Goal: Task Accomplishment & Management: Complete application form

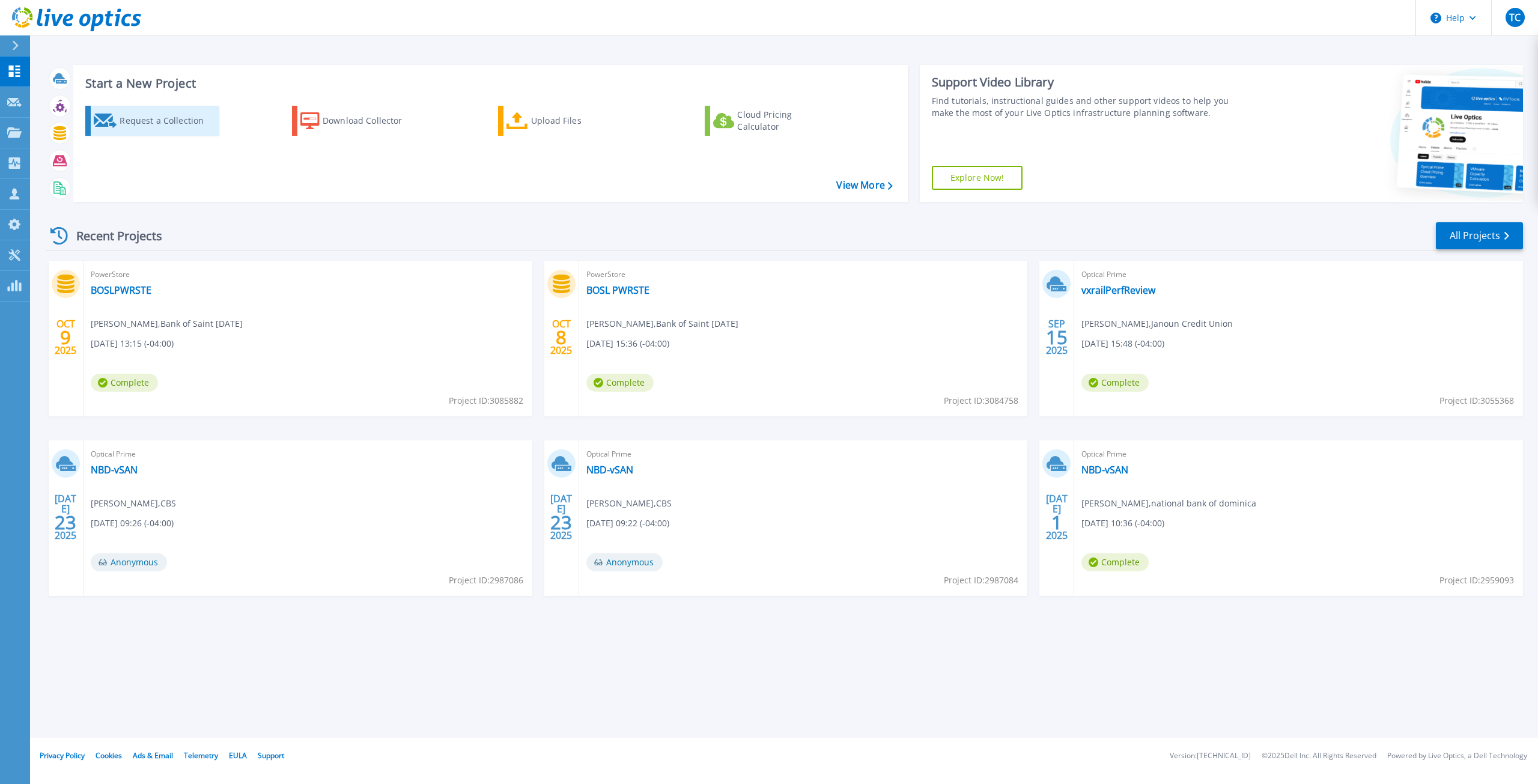
click at [176, 128] on div "Request a Collection" at bounding box center [168, 121] width 96 height 24
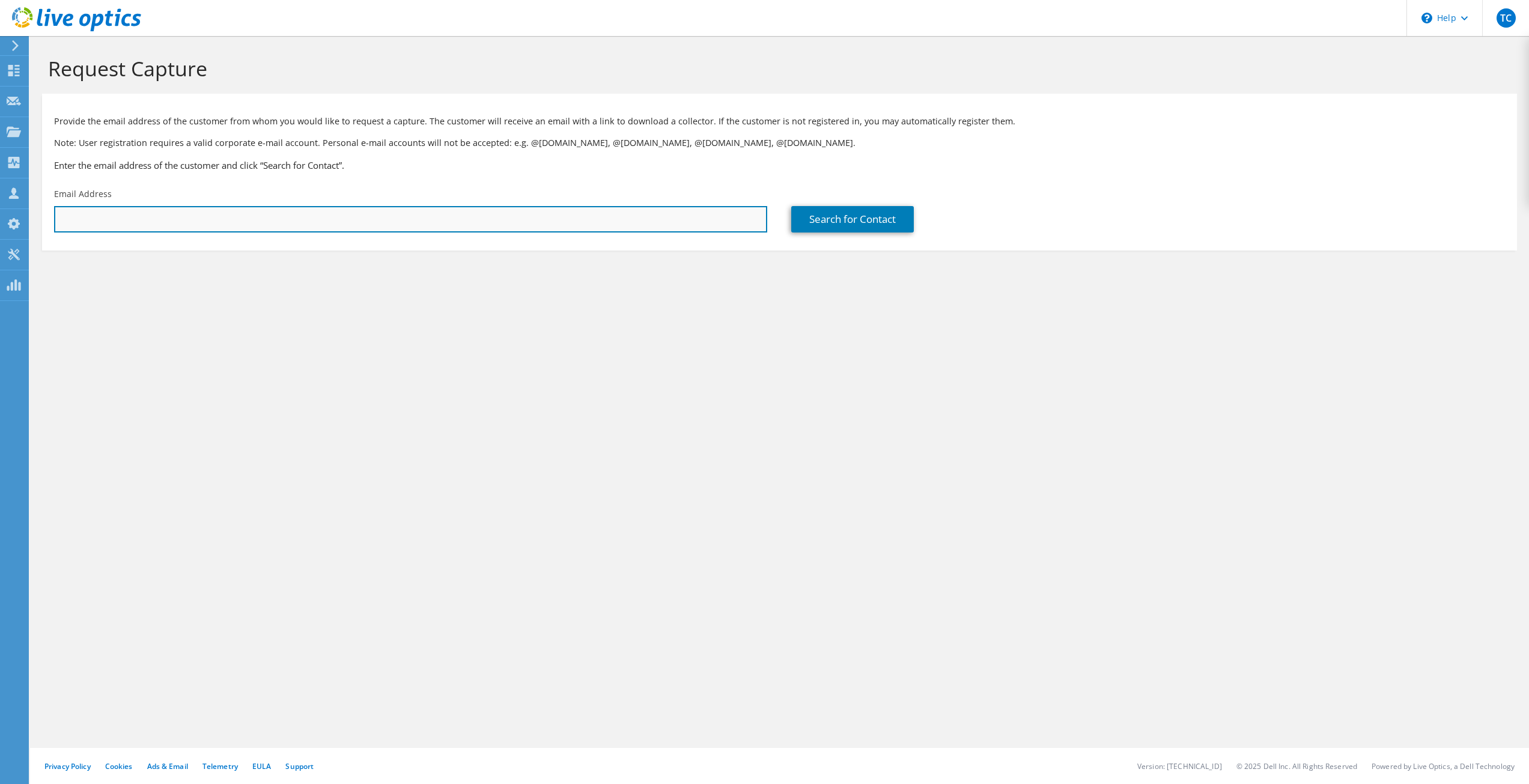
click at [516, 215] on input "text" at bounding box center [410, 219] width 713 height 27
type input "[EMAIL_ADDRESS][DOMAIN_NAME]"
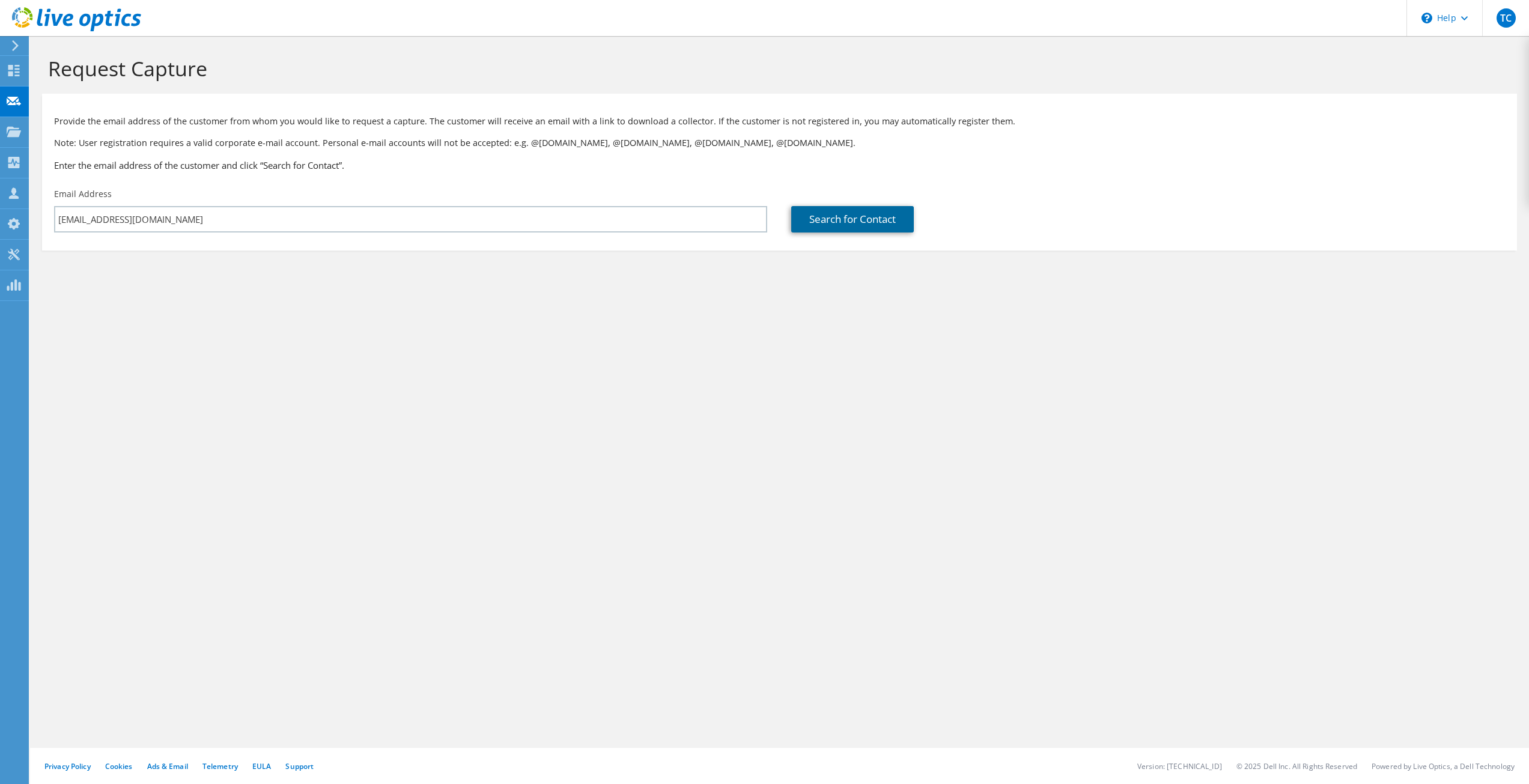
click at [859, 210] on link "Search for Contact" at bounding box center [852, 219] width 123 height 27
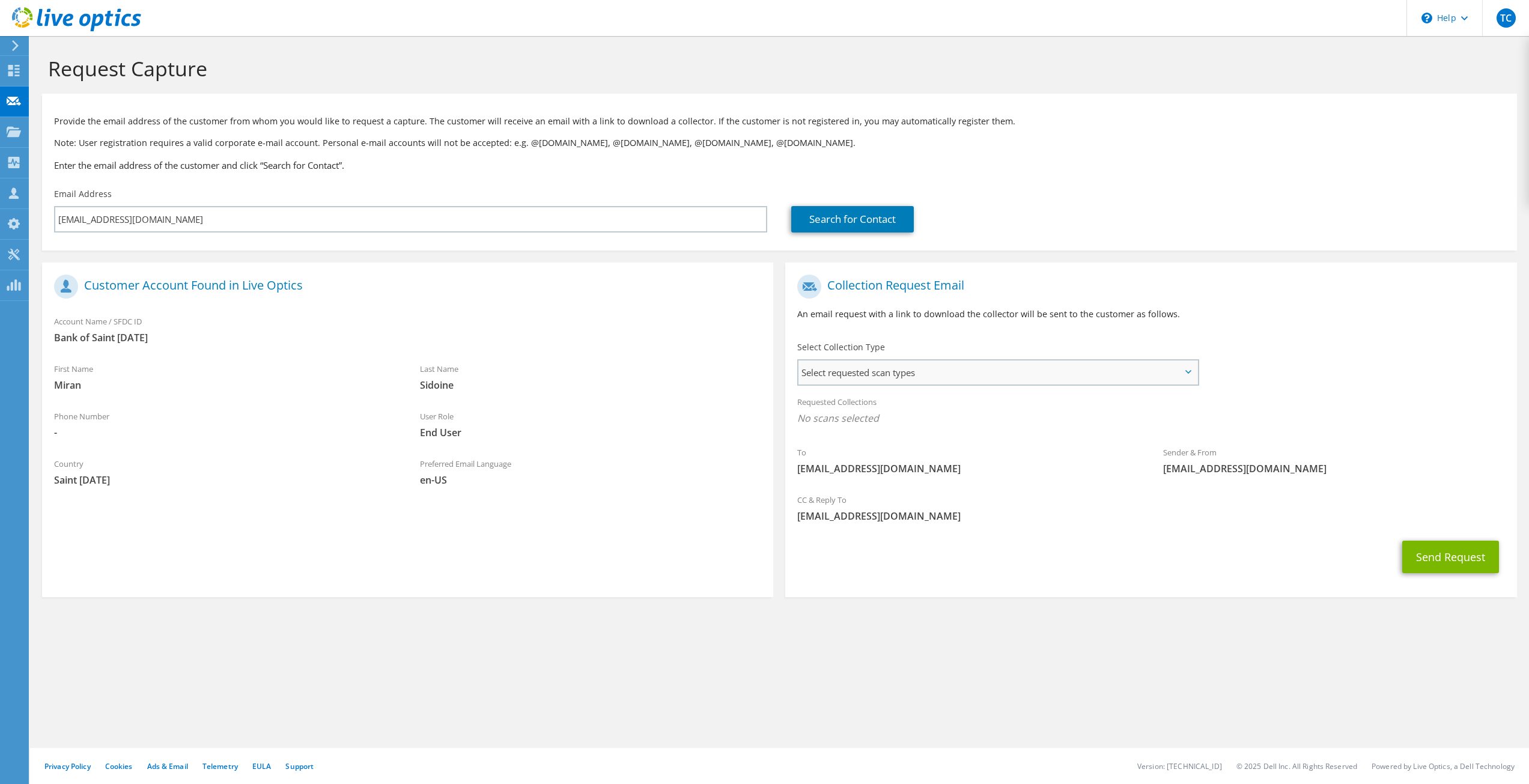
click at [924, 360] on div "Select requested scan types Server Virtualization Optical Prime AWS Nutanix SC" at bounding box center [998, 372] width 401 height 27
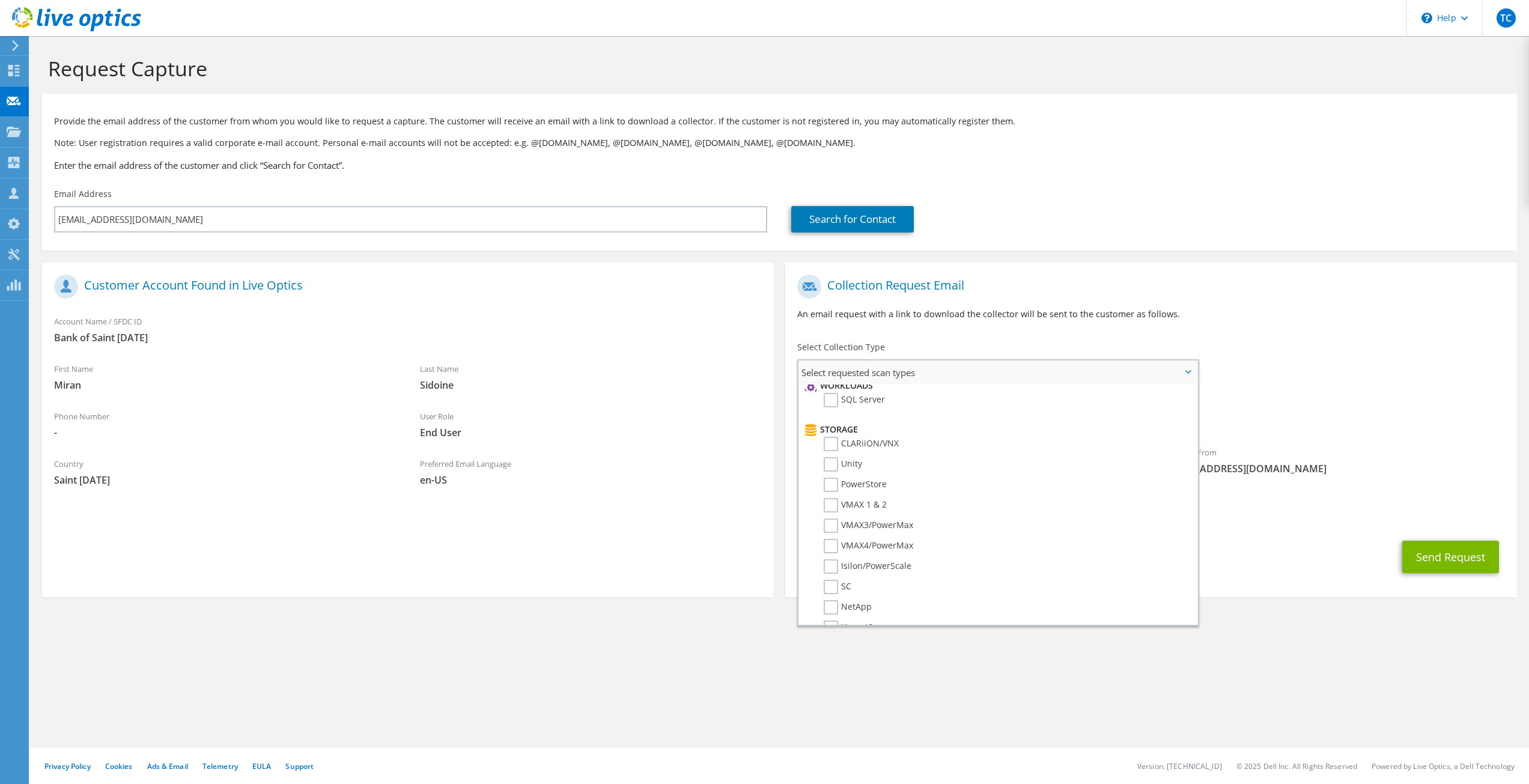
scroll to position [240, 0]
click at [825, 419] on label "PowerStore" at bounding box center [855, 420] width 63 height 14
click at [0, 0] on input "PowerStore" at bounding box center [0, 0] width 0 height 0
click at [1354, 313] on p "An email request with a link to download the collector will be sent to the cust…" at bounding box center [1151, 314] width 708 height 13
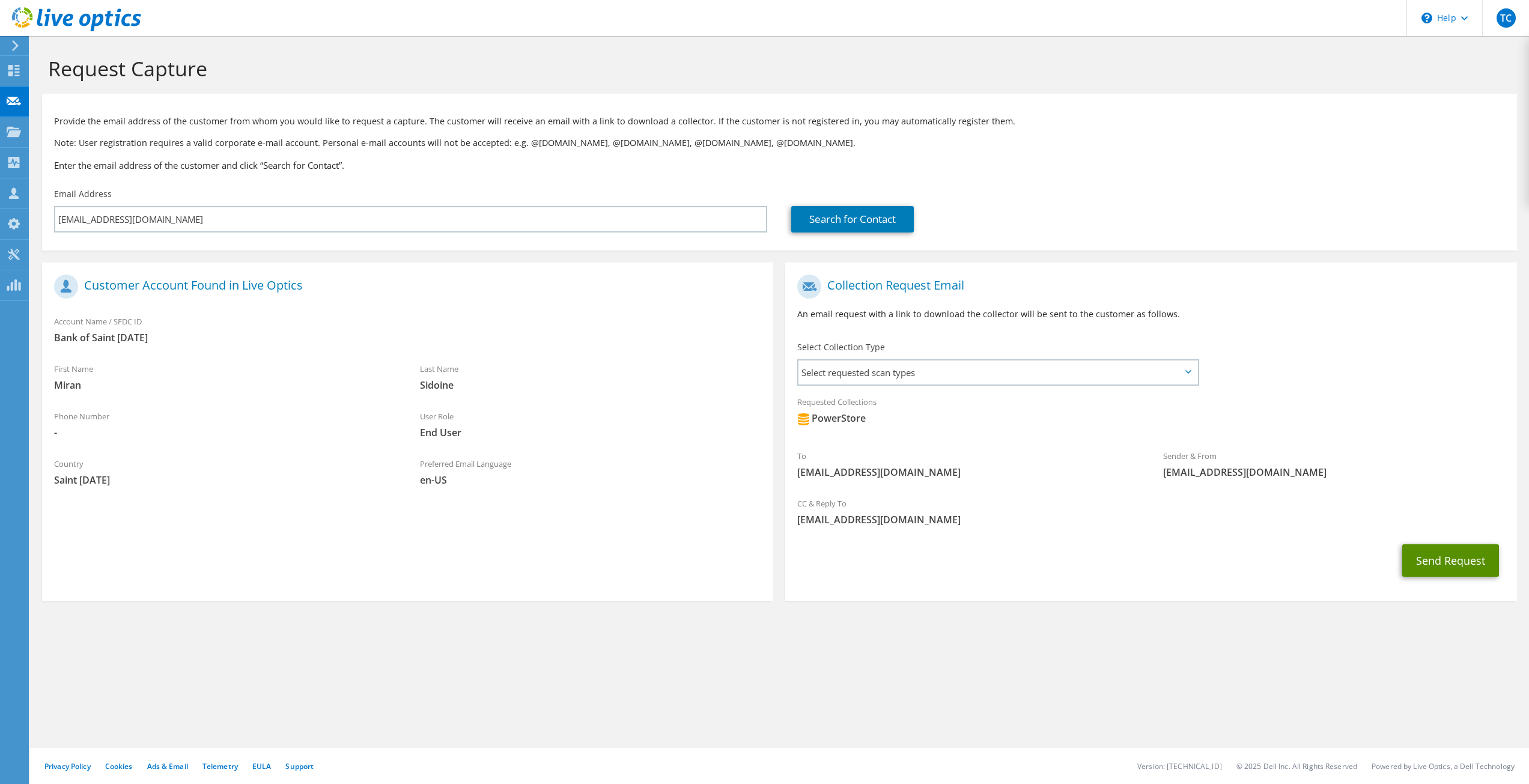
click at [1434, 560] on button "Send Request" at bounding box center [1450, 560] width 97 height 32
